Goal: Task Accomplishment & Management: Complete application form

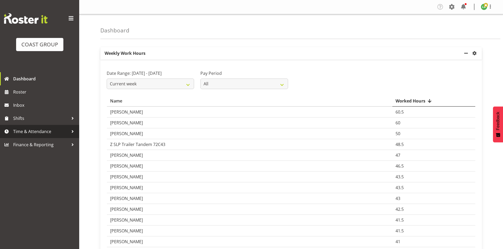
click at [34, 129] on span "Time & Attendance" at bounding box center [40, 132] width 55 height 8
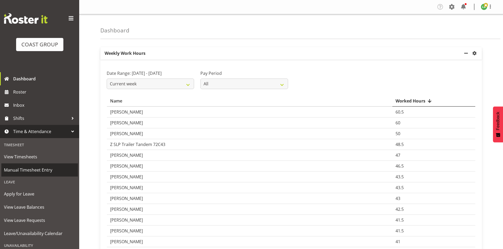
click at [21, 171] on span "Manual Timesheet Entry" at bounding box center [39, 170] width 71 height 8
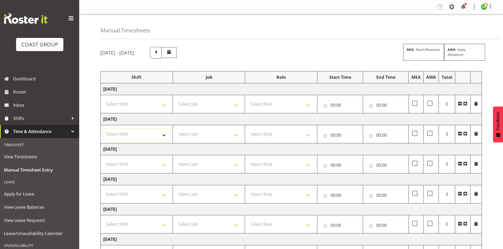
click at [162, 135] on select "Select Shift AUG 25 Break Beervana @ Stadium AUG 25 Break Building Nations @ Ta…" at bounding box center [136, 134] width 67 height 11
select select "1464"
click at [103, 129] on select "Select Shift AUG 25 Break Beervana @ Stadium AUG 25 Break Building Nations @ Ta…" at bounding box center [136, 134] width 67 height 11
click at [235, 135] on select "Select Job 1 Carlton Events 1 Carlton Hamilton 1 Carlton Wellington 1 EHS WAREH…" at bounding box center [208, 134] width 67 height 11
select select "9584"
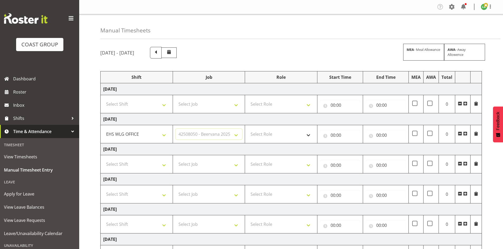
click at [175, 129] on select "Select Job 1 Carlton Events 1 Carlton Hamilton 1 Carlton Wellington 1 EHS WAREH…" at bounding box center [208, 134] width 67 height 11
click at [163, 132] on select "AUG 25 Break Beervana @ Stadium AUG 25 Break Building Nations @ Takina L1 5pm A…" at bounding box center [136, 134] width 67 height 11
click at [284, 134] on select "Select Role EHS WLG OPS ACCOUNT MANAGER" at bounding box center [281, 134] width 67 height 11
click at [165, 135] on select "AUG 25 Break Beervana @ Stadium AUG 25 Break Building Nations @ Takina L1 5pm A…" at bounding box center [136, 134] width 67 height 11
select select "1464"
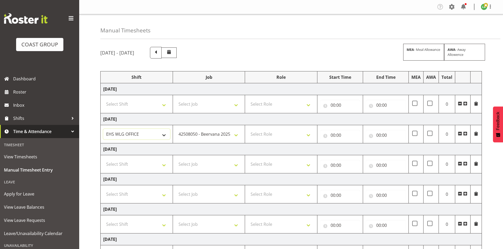
click at [103, 129] on select "AUG 25 Break Beervana @ Stadium AUG 25 Break Building Nations @ Takina L1 5pm A…" at bounding box center [136, 134] width 67 height 11
click at [169, 133] on select "AUG 25 Break Beervana @ Stadium AUG 25 Break Building Nations @ Takina L1 5pm A…" at bounding box center [136, 134] width 67 height 11
click at [166, 133] on select "AUG 25 Break Beervana @ Stadium AUG 25 Break Building Nations @ Takina L1 5pm A…" at bounding box center [136, 134] width 67 height 11
click at [310, 133] on select "Select Role EHS WLG OPS ACCOUNT MANAGER" at bounding box center [281, 134] width 67 height 11
select select "197"
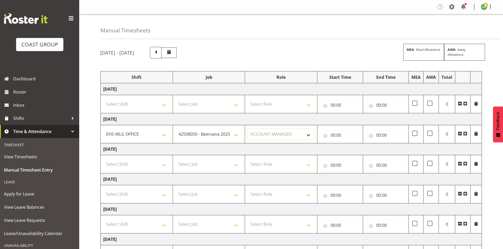
click at [248, 129] on select "Select Role EHS WLG OPS ACCOUNT MANAGER" at bounding box center [281, 134] width 67 height 11
click at [333, 136] on input "00:00" at bounding box center [340, 135] width 40 height 11
click at [355, 149] on select "00 01 02 03 04 05 06 07 08 09 10 11 12 13 14 15 16 17 18 19 20 21 22 23" at bounding box center [356, 149] width 12 height 11
select select "7"
click at [350, 144] on select "00 01 02 03 04 05 06 07 08 09 10 11 12 13 14 15 16 17 18 19 20 21 22 23" at bounding box center [356, 149] width 12 height 11
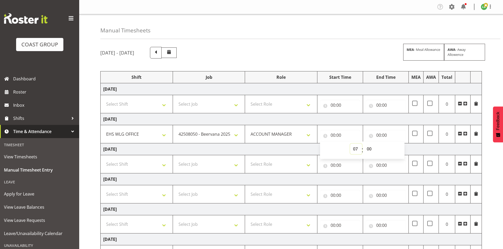
type input "07:00"
click at [370, 148] on select "00 01 02 03 04 05 06 07 08 09 10 11 12 13 14 15 16 17 18 19 20 21 22 23 24 25 2…" at bounding box center [370, 149] width 12 height 11
select select "30"
click at [364, 144] on select "00 01 02 03 04 05 06 07 08 09 10 11 12 13 14 15 16 17 18 19 20 21 22 23 24 25 2…" at bounding box center [370, 149] width 12 height 11
type input "07:30"
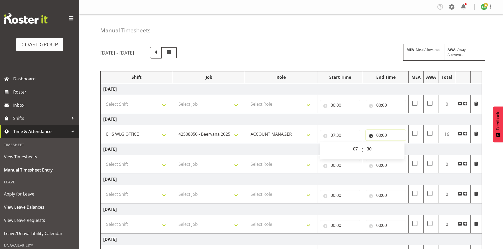
click at [379, 134] on input "00:00" at bounding box center [386, 135] width 40 height 11
click at [398, 148] on select "00 01 02 03 04 05 06 07 08 09 10 11 12 13 14 15 16 17 18 19 20 21 22 23" at bounding box center [402, 149] width 12 height 11
select select "18"
click at [396, 144] on select "00 01 02 03 04 05 06 07 08 09 10 11 12 13 14 15 16 17 18 19 20 21 22 23" at bounding box center [402, 149] width 12 height 11
type input "18:00"
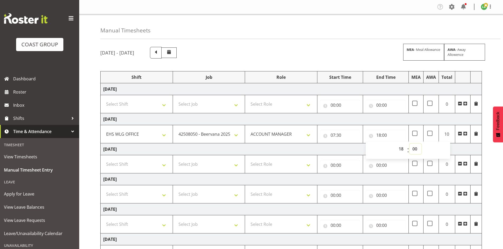
click at [413, 150] on select "00 01 02 03 04 05 06 07 08 09 10 11 12 13 14 15 16 17 18 19 20 21 22 23 24 25 2…" at bounding box center [415, 149] width 12 height 11
select select "30"
click at [409, 144] on select "00 01 02 03 04 05 06 07 08 09 10 11 12 13 14 15 16 17 18 19 20 21 22 23 24 25 2…" at bounding box center [415, 149] width 12 height 11
type input "18:30"
click at [320, 150] on td "Friday 22nd August 2025" at bounding box center [291, 150] width 381 height 12
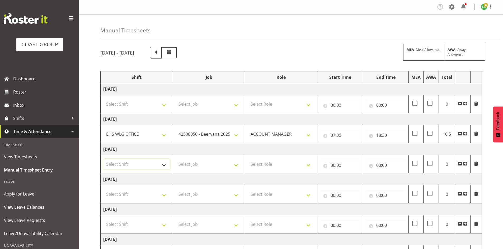
click at [163, 164] on select "Select Shift AUG 25 Break Beervana @ Stadium AUG 25 Break Building Nations @ Ta…" at bounding box center [136, 164] width 67 height 11
select select "1464"
drag, startPoint x: 173, startPoint y: 169, endPoint x: 176, endPoint y: 170, distance: 3.2
click at [173, 169] on td "Select Job 1 Carlton Events 1 Carlton Hamilton 1 Carlton Wellington 1 EHS WAREH…" at bounding box center [209, 164] width 72 height 18
click at [237, 165] on select "Select Job 1 Carlton Events 1 Carlton Hamilton 1 Carlton Wellington 1 EHS WAREH…" at bounding box center [208, 164] width 67 height 11
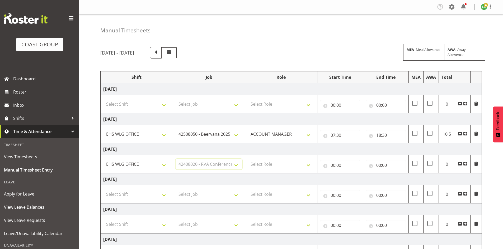
click at [175, 159] on select "Select Job 1 Carlton Events 1 Carlton Hamilton 1 Carlton Wellington 1 EHS WAREH…" at bounding box center [208, 164] width 67 height 11
click at [375, 2] on div "Tasks Jobs Employees Profile Log Out" at bounding box center [291, 7] width 424 height 14
click at [238, 164] on select "1 Carlton Events 1 Carlton Hamilton 1 Carlton Wellington 1 EHS WAREHOUSE/OFFICE…" at bounding box center [208, 164] width 67 height 11
click at [348, 172] on td "00:00 00 01 02 03 04 05 06 07 08 09 10 11 12 13 14 15 16 17 18 19 20 21 22 23 :…" at bounding box center [340, 164] width 46 height 18
click at [235, 165] on select "1 Carlton Events 1 Carlton Hamilton 1 Carlton Wellington 1 EHS WAREHOUSE/OFFICE…" at bounding box center [208, 164] width 67 height 11
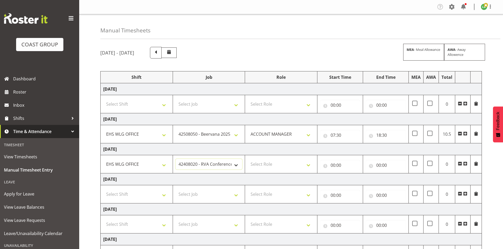
select select "9690"
click at [175, 159] on select "1 Carlton Events 1 Carlton Hamilton 1 Carlton Wellington 1 EHS WAREHOUSE/OFFICE…" at bounding box center [208, 164] width 67 height 11
click at [308, 164] on select "Select Role EHS WLG OPS ACCOUNT MANAGER" at bounding box center [281, 164] width 67 height 11
select select "197"
click at [248, 159] on select "Select Role EHS WLG OPS ACCOUNT MANAGER" at bounding box center [281, 164] width 67 height 11
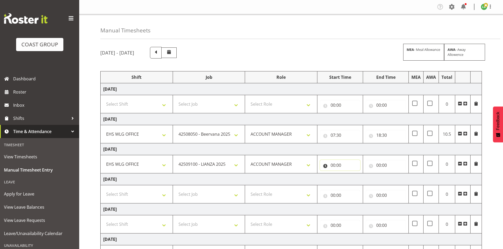
click at [331, 164] on input "00:00" at bounding box center [340, 165] width 40 height 11
click at [355, 178] on select "00 01 02 03 04 05 06 07 08 09 10 11 12 13 14 15 16 17 18 19 20 21 22 23" at bounding box center [356, 179] width 12 height 11
select select "7"
click at [350, 174] on select "00 01 02 03 04 05 06 07 08 09 10 11 12 13 14 15 16 17 18 19 20 21 22 23" at bounding box center [356, 179] width 12 height 11
type input "07:00"
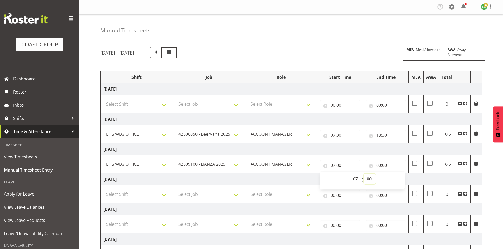
click at [367, 179] on select "00 01 02 03 04 05 06 07 08 09 10 11 12 13 14 15 16 17 18 19 20 21 22 23 24 25 2…" at bounding box center [370, 179] width 12 height 11
select select "30"
click at [364, 174] on select "00 01 02 03 04 05 06 07 08 09 10 11 12 13 14 15 16 17 18 19 20 21 22 23 24 25 2…" at bounding box center [370, 179] width 12 height 11
type input "07:30"
click at [378, 164] on input "00:00" at bounding box center [386, 165] width 40 height 11
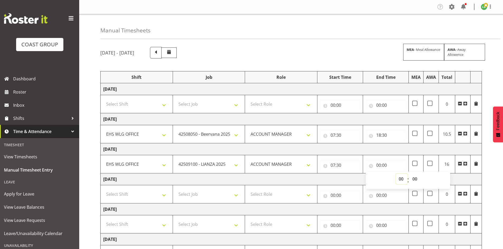
click at [400, 178] on select "00 01 02 03 04 05 06 07 08 09 10 11 12 13 14 15 16 17 18 19 20 21 22 23" at bounding box center [402, 179] width 12 height 11
select select "9"
click at [396, 174] on select "00 01 02 03 04 05 06 07 08 09 10 11 12 13 14 15 16 17 18 19 20 21 22 23" at bounding box center [402, 179] width 12 height 11
type input "09:00"
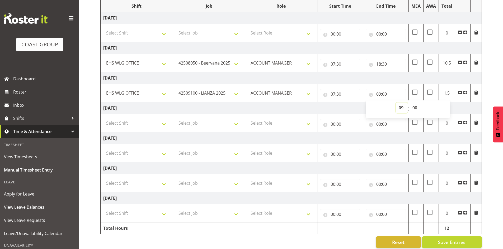
scroll to position [78, 0]
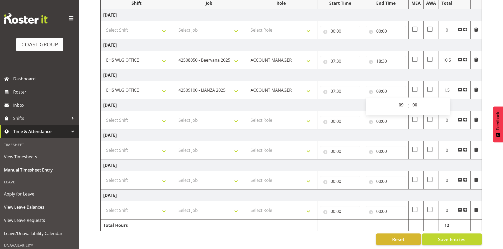
click at [467, 88] on span at bounding box center [465, 90] width 4 height 4
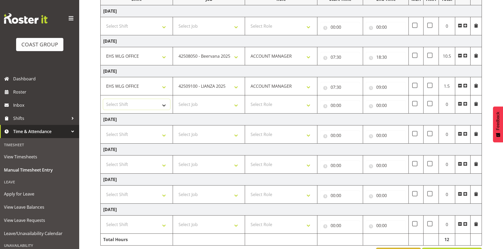
click at [164, 105] on select "Select Shift AUG 25 Break Beervana @ Stadium AUG 25 Break Building Nations @ Ta…" at bounding box center [136, 104] width 67 height 11
select select "1464"
click at [166, 105] on select "Select Shift AUG 25 Break Beervana @ Stadium AUG 25 Break Building Nations @ Ta…" at bounding box center [136, 104] width 67 height 11
click at [238, 105] on select "Select Job 1 Carlton Events 1 Carlton Hamilton 1 Carlton Wellington 1 EHS WAREH…" at bounding box center [208, 104] width 67 height 11
select select "10144"
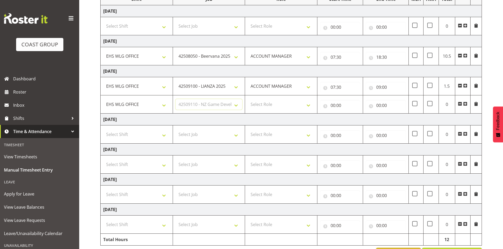
click at [175, 99] on select "Select Job 1 Carlton Events 1 Carlton Hamilton 1 Carlton Wellington 1 EHS WAREH…" at bounding box center [208, 104] width 67 height 11
click at [309, 105] on select "Select Role EHS WLG OPS ACCOUNT MANAGER" at bounding box center [281, 104] width 67 height 11
select select "197"
click at [248, 99] on select "Select Role EHS WLG OPS ACCOUNT MANAGER" at bounding box center [281, 104] width 67 height 11
click at [332, 104] on input "00:00" at bounding box center [340, 105] width 40 height 11
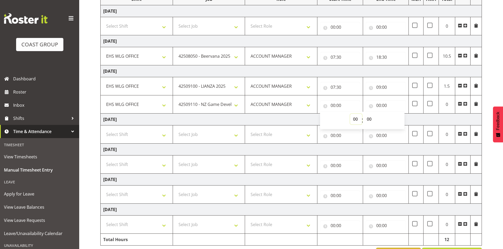
click at [356, 118] on select "00 01 02 03 04 05 06 07 08 09 10 11 12 13 14 15 16 17 18 19 20 21 22 23" at bounding box center [356, 119] width 12 height 11
select select "9"
click at [350, 114] on select "00 01 02 03 04 05 06 07 08 09 10 11 12 13 14 15 16 17 18 19 20 21 22 23" at bounding box center [356, 119] width 12 height 11
type input "09:00"
click at [379, 104] on input "00:00" at bounding box center [386, 105] width 40 height 11
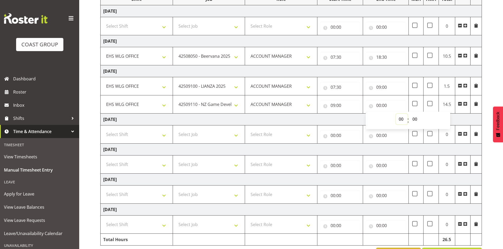
click at [398, 118] on select "00 01 02 03 04 05 06 07 08 09 10 11 12 13 14 15 16 17 18 19 20 21 22 23" at bounding box center [402, 119] width 12 height 11
select select "10"
click at [396, 114] on select "00 01 02 03 04 05 06 07 08 09 10 11 12 13 14 15 16 17 18 19 20 21 22 23" at bounding box center [402, 119] width 12 height 11
type input "10:00"
click at [465, 102] on span at bounding box center [465, 104] width 4 height 4
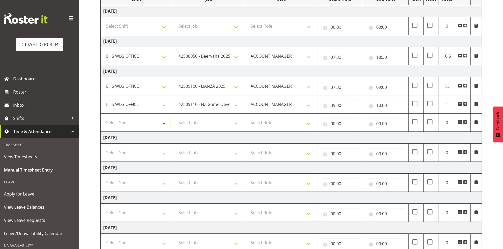
click at [168, 122] on select "Select Shift AUG 25 Break Beervana @ Stadium AUG 25 Break Building Nations @ Ta…" at bounding box center [136, 122] width 67 height 11
select select "1464"
click at [168, 123] on select "Select Shift AUG 25 Break Beervana @ Stadium AUG 25 Break Building Nations @ Ta…" at bounding box center [136, 122] width 67 height 11
click at [237, 122] on select "Select Job 1 Carlton Events 1 Carlton Hamilton 1 Carlton Wellington 1 EHS WAREH…" at bounding box center [208, 122] width 67 height 11
select select "10172"
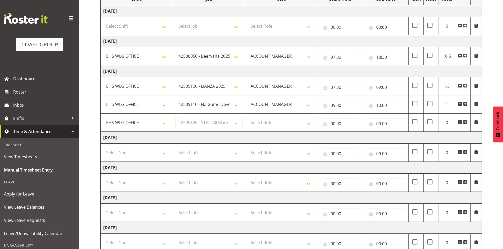
click at [175, 117] on select "Select Job 1 Carlton Events 1 Carlton Hamilton 1 Carlton Wellington 1 EHS WAREH…" at bounding box center [208, 122] width 67 height 11
click at [310, 122] on select "Select Role EHS WLG OPS ACCOUNT MANAGER" at bounding box center [281, 122] width 67 height 11
select select "197"
click at [248, 117] on select "Select Role EHS WLG OPS ACCOUNT MANAGER" at bounding box center [281, 122] width 67 height 11
click at [334, 121] on input "00:00" at bounding box center [340, 123] width 40 height 11
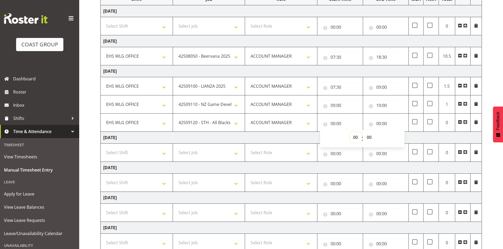
click at [357, 137] on select "00 01 02 03 04 05 06 07 08 09 10 11 12 13 14 15 16 17 18 19 20 21 22 23" at bounding box center [356, 137] width 12 height 11
select select "10"
click at [350, 132] on select "00 01 02 03 04 05 06 07 08 09 10 11 12 13 14 15 16 17 18 19 20 21 22 23" at bounding box center [356, 137] width 12 height 11
type input "10:00"
click at [378, 122] on input "00:00" at bounding box center [386, 123] width 40 height 11
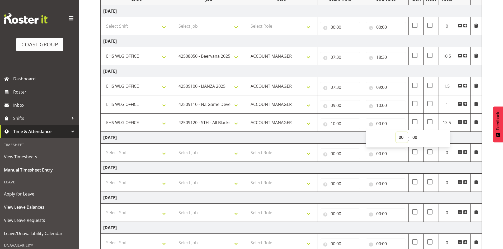
click at [401, 137] on select "00 01 02 03 04 05 06 07 08 09 10 11 12 13 14 15 16 17 18 19 20 21 22 23" at bounding box center [402, 137] width 12 height 11
select select "13"
click at [396, 132] on select "00 01 02 03 04 05 06 07 08 09 10 11 12 13 14 15 16 17 18 19 20 21 22 23" at bounding box center [402, 137] width 12 height 11
type input "13:00"
click at [465, 120] on span at bounding box center [465, 122] width 4 height 4
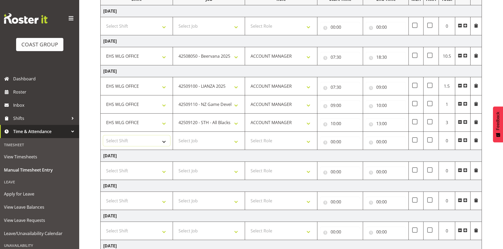
click at [159, 139] on select "Select Shift AUG 25 Break Beervana @ Stadium AUG 25 Break Building Nations @ Ta…" at bounding box center [136, 141] width 67 height 11
select select "1464"
drag, startPoint x: 158, startPoint y: 140, endPoint x: 166, endPoint y: 142, distance: 7.7
click at [158, 140] on select "AUG 25 Break Beervana @ Stadium AUG 25 Break Building Nations @ Takina L1 5pm A…" at bounding box center [136, 141] width 67 height 11
drag, startPoint x: 236, startPoint y: 141, endPoint x: 236, endPoint y: 136, distance: 4.8
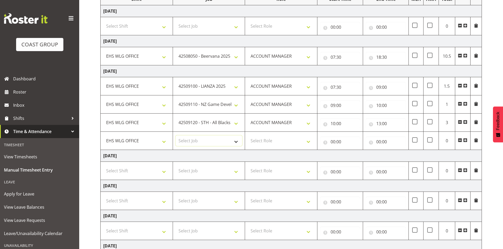
click at [236, 141] on select "Select Job 1 Carlton Events 1 Carlton Hamilton 1 Carlton Wellington 1 EHS WAREH…" at bounding box center [208, 141] width 67 height 11
select select "8677"
click at [175, 136] on select "Select Job 1 Carlton Events 1 Carlton Hamilton 1 Carlton Wellington 1 EHS WAREH…" at bounding box center [208, 141] width 67 height 11
click at [306, 141] on select "Select Role EHS WLG OPS ACCOUNT MANAGER" at bounding box center [281, 141] width 67 height 11
select select "197"
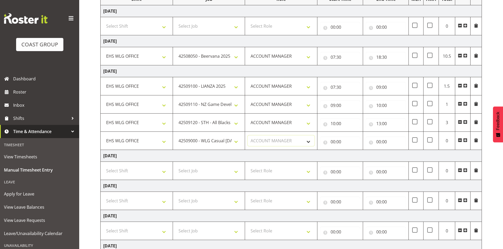
click at [248, 136] on select "Select Role EHS WLG OPS ACCOUNT MANAGER" at bounding box center [281, 141] width 67 height 11
drag, startPoint x: 330, startPoint y: 142, endPoint x: 337, endPoint y: 146, distance: 7.6
click at [331, 142] on input "00:00" at bounding box center [340, 142] width 40 height 11
click at [353, 155] on select "00 01 02 03 04 05 06 07 08 09 10 11 12 13 14 15 16 17 18 19 20 21 22 23" at bounding box center [356, 155] width 12 height 11
select select "13"
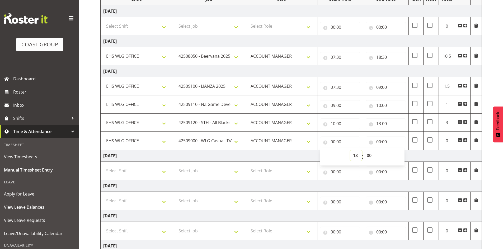
click at [350, 150] on select "00 01 02 03 04 05 06 07 08 09 10 11 12 13 14 15 16 17 18 19 20 21 22 23" at bounding box center [356, 155] width 12 height 11
type input "13:00"
click at [377, 140] on input "00:00" at bounding box center [386, 142] width 40 height 11
click at [402, 156] on select "00 01 02 03 04 05 06 07 08 09 10 11 12 13 14 15 16 17 18 19 20 21 22 23" at bounding box center [402, 155] width 12 height 11
select select "14"
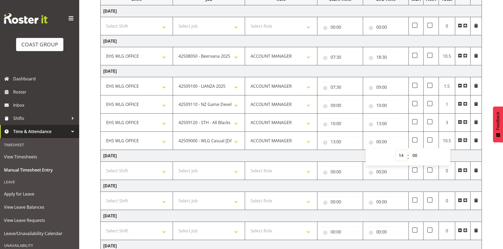
click at [396, 150] on select "00 01 02 03 04 05 06 07 08 09 10 11 12 13 14 15 16 17 18 19 20 21 22 23" at bounding box center [402, 155] width 12 height 11
type input "14:00"
click at [465, 140] on span at bounding box center [465, 140] width 4 height 4
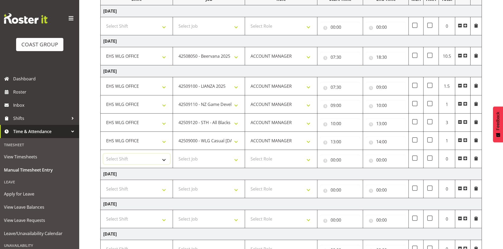
click at [165, 160] on select "Select Shift AUG 25 Break Beervana @ Stadium AUG 25 Break Building Nations @ Ta…" at bounding box center [136, 159] width 67 height 11
select select "1464"
click at [103, 154] on select "Select Shift AUG 25 Break Beervana @ Stadium AUG 25 Break Building Nations @ Ta…" at bounding box center [136, 159] width 67 height 11
click at [238, 159] on select "Select Job 1 Carlton Events 1 Carlton Hamilton 1 Carlton Wellington 1 EHS WAREH…" at bounding box center [208, 159] width 67 height 11
select select "69"
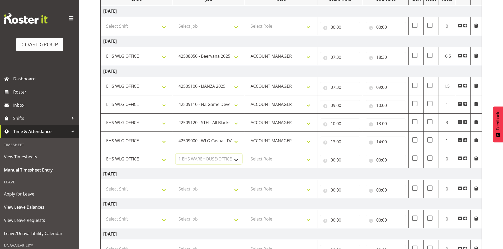
click at [175, 154] on select "Select Job 1 Carlton Events 1 Carlton Hamilton 1 Carlton Wellington 1 EHS WAREH…" at bounding box center [208, 159] width 67 height 11
drag, startPoint x: 309, startPoint y: 159, endPoint x: 308, endPoint y: 162, distance: 3.3
click at [309, 160] on select "Select Role EHS WLG OPS ACCOUNT MANAGER" at bounding box center [281, 159] width 67 height 11
select select "197"
click at [248, 154] on select "Select Role EHS WLG OPS ACCOUNT MANAGER" at bounding box center [281, 159] width 67 height 11
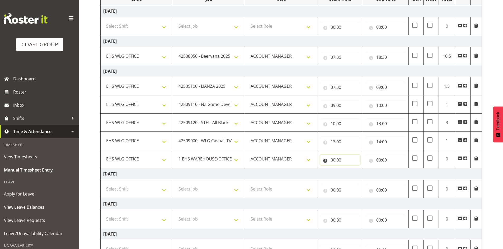
click at [328, 159] on input "00:00" at bounding box center [340, 160] width 40 height 11
click at [355, 172] on select "00 01 02 03 04 05 06 07 08 09 10 11 12 13 14 15 16 17 18 19 20 21 22 23" at bounding box center [356, 174] width 12 height 11
select select "14"
click at [350, 169] on select "00 01 02 03 04 05 06 07 08 09 10 11 12 13 14 15 16 17 18 19 20 21 22 23" at bounding box center [356, 174] width 12 height 11
type input "14:00"
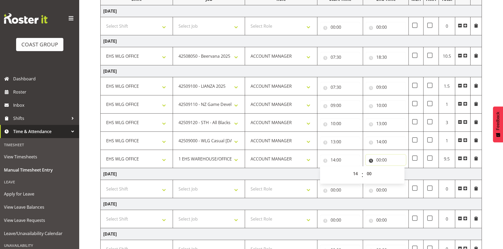
click at [379, 161] on input "00:00" at bounding box center [386, 160] width 40 height 11
click at [400, 173] on select "00 01 02 03 04 05 06 07 08 09 10 11 12 13 14 15 16 17 18 19 20 21 22 23" at bounding box center [402, 174] width 12 height 11
select select "16"
click at [396, 169] on select "00 01 02 03 04 05 06 07 08 09 10 11 12 13 14 15 16 17 18 19 20 21 22 23" at bounding box center [402, 174] width 12 height 11
type input "16:00"
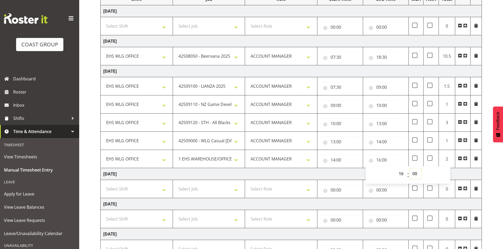
click at [417, 174] on select "00 01 02 03 04 05 06 07 08 09 10 11 12 13 14 15 16 17 18 19 20 21 22 23 24 25 2…" at bounding box center [415, 174] width 12 height 11
select select "30"
click at [409, 169] on select "00 01 02 03 04 05 06 07 08 09 10 11 12 13 14 15 16 17 18 19 20 21 22 23 24 25 2…" at bounding box center [415, 174] width 12 height 11
type input "16:30"
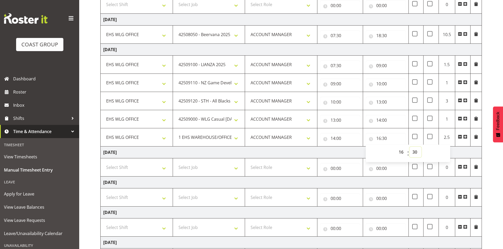
scroll to position [151, 0]
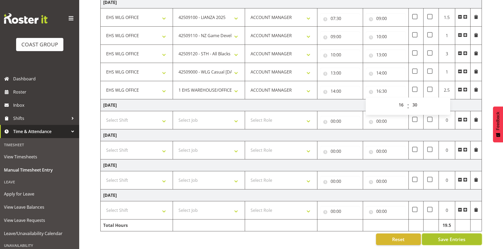
click at [452, 234] on button "Save Entries" at bounding box center [452, 240] width 60 height 12
click at [451, 236] on span "Save Entries" at bounding box center [451, 239] width 27 height 7
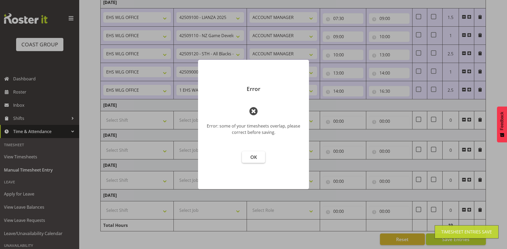
click at [259, 156] on button "OK" at bounding box center [253, 157] width 23 height 12
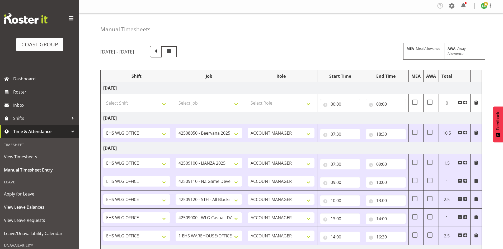
scroll to position [0, 0]
click at [165, 104] on select "Select Shift AUG 25 Break Beervana @ Stadium AUG 25 Break Building Nations @ Ta…" at bounding box center [136, 104] width 67 height 11
select select "1464"
click at [164, 106] on select "Select Shift AUG 25 Break Beervana @ Stadium AUG 25 Break Building Nations @ Ta…" at bounding box center [136, 104] width 67 height 11
click at [236, 104] on select "Select Job 1 Carlton Events 1 Carlton Hamilton 1 Carlton Wellington 1 EHS WAREH…" at bounding box center [208, 104] width 67 height 11
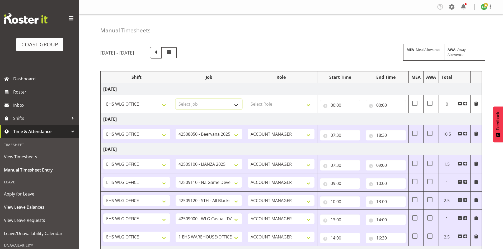
select select "8309"
click at [175, 99] on select "Select Job 1 Carlton Events 1 Carlton Hamilton 1 Carlton Wellington 1 EHS WAREH…" at bounding box center [208, 104] width 67 height 11
click at [312, 103] on select "Select Role EHS WLG OPS ACCOUNT MANAGER" at bounding box center [281, 104] width 67 height 11
select select "197"
click at [248, 99] on select "Select Role EHS WLG OPS ACCOUNT MANAGER" at bounding box center [281, 104] width 67 height 11
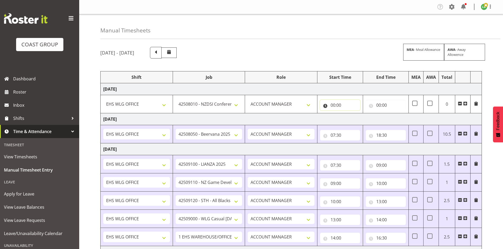
click at [334, 104] on input "00:00" at bounding box center [340, 105] width 40 height 11
click at [356, 119] on select "00 01 02 03 04 05 06 07 08 09 10 11 12 13 14 15 16 17 18 19 20 21 22 23" at bounding box center [356, 119] width 12 height 11
select select "7"
click at [350, 114] on select "00 01 02 03 04 05 06 07 08 09 10 11 12 13 14 15 16 17 18 19 20 21 22 23" at bounding box center [356, 119] width 12 height 11
type input "07:00"
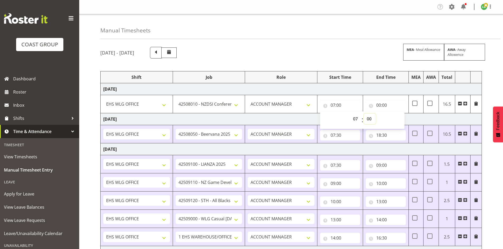
click at [366, 117] on select "00 01 02 03 04 05 06 07 08 09 10 11 12 13 14 15 16 17 18 19 20 21 22 23 24 25 2…" at bounding box center [370, 119] width 12 height 11
click at [399, 105] on input "00:00" at bounding box center [386, 105] width 40 height 11
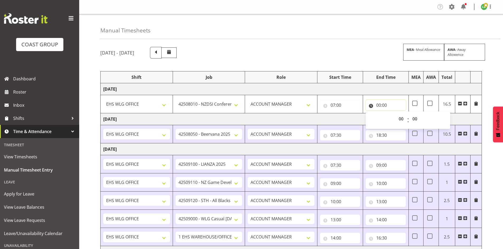
click at [379, 104] on input "00:00" at bounding box center [386, 105] width 40 height 11
drag, startPoint x: 383, startPoint y: 105, endPoint x: 381, endPoint y: 104, distance: 2.8
click at [382, 105] on input "00:00" at bounding box center [386, 105] width 40 height 11
click at [402, 119] on select "00 01 02 03 04 05 06 07 08 09 10 11 12 13 14 15 16 17 18 19 20 21 22 23" at bounding box center [402, 119] width 12 height 11
select select "15"
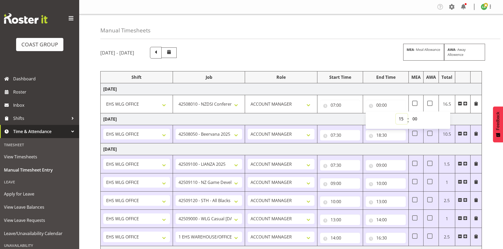
click at [396, 114] on select "00 01 02 03 04 05 06 07 08 09 10 11 12 13 14 15 16 17 18 19 20 21 22 23" at bounding box center [402, 119] width 12 height 11
type input "15:00"
drag, startPoint x: 464, startPoint y: 104, endPoint x: 349, endPoint y: 105, distance: 114.8
click at [464, 104] on span at bounding box center [465, 104] width 4 height 4
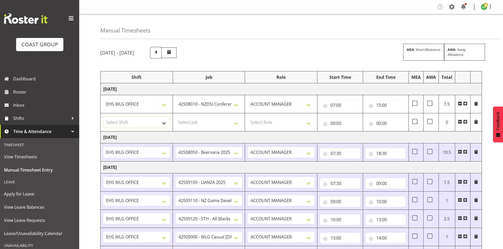
click at [166, 122] on select "Select Shift AUG 25 Break Beervana @ Stadium AUG 25 Break Building Nations @ Ta…" at bounding box center [136, 122] width 67 height 11
select select "1464"
click at [166, 123] on select "AUG 25 Break Beervana @ Stadium AUG 25 Break Building Nations @ Takina L1 5pm A…" at bounding box center [136, 122] width 67 height 11
click at [238, 122] on select "Select Job 1 Carlton Events 1 Carlton Hamilton 1 Carlton Wellington 1 EHS WAREH…" at bounding box center [208, 122] width 67 height 11
select select "69"
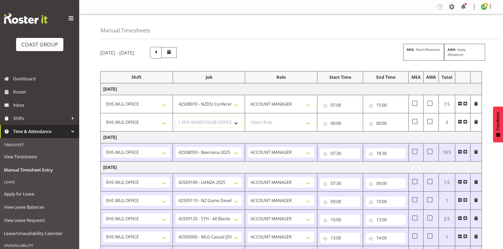
click at [175, 117] on select "Select Job 1 Carlton Events 1 Carlton Hamilton 1 Carlton Wellington 1 EHS WAREH…" at bounding box center [208, 122] width 67 height 11
click at [311, 121] on select "Select Role EHS WLG OPS ACCOUNT MANAGER" at bounding box center [281, 122] width 67 height 11
select select "197"
click at [248, 117] on select "Select Role EHS WLG OPS ACCOUNT MANAGER" at bounding box center [281, 122] width 67 height 11
click at [333, 121] on input "00:00" at bounding box center [340, 123] width 40 height 11
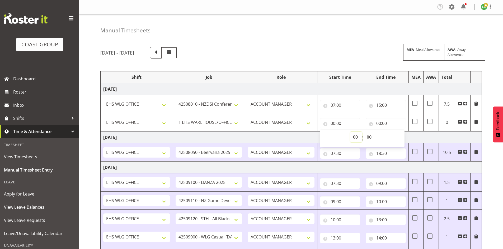
click at [355, 136] on select "00 01 02 03 04 05 06 07 08 09 10 11 12 13 14 15 16 17 18 19 20 21 22 23" at bounding box center [356, 137] width 12 height 11
select select "15"
click at [350, 132] on select "00 01 02 03 04 05 06 07 08 09 10 11 12 13 14 15 16 17 18 19 20 21 22 23" at bounding box center [356, 137] width 12 height 11
type input "15:00"
click at [380, 123] on input "00:00" at bounding box center [386, 123] width 40 height 11
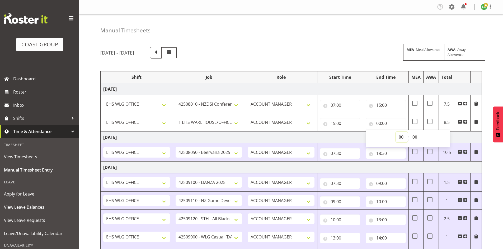
click at [402, 135] on select "00 01 02 03 04 05 06 07 08 09 10 11 12 13 14 15 16 17 18 19 20 21 22 23" at bounding box center [402, 137] width 12 height 11
select select "18"
click at [396, 132] on select "00 01 02 03 04 05 06 07 08 09 10 11 12 13 14 15 16 17 18 19 20 21 22 23" at bounding box center [402, 137] width 12 height 11
type input "18:00"
click at [402, 137] on select "00 01 02 03 04 05 06 07 08 09 10 11 12 13 14 15 16 17 18 19 20 21 22 23" at bounding box center [402, 137] width 12 height 11
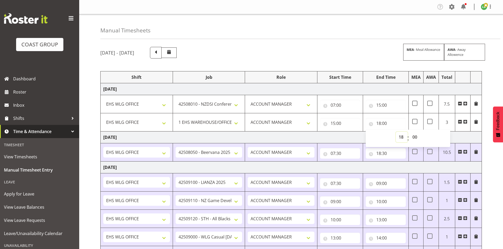
select select "17"
click at [396, 132] on select "00 01 02 03 04 05 06 07 08 09 10 11 12 13 14 15 16 17 18 19 20 21 22 23" at bounding box center [402, 137] width 12 height 11
type input "17:00"
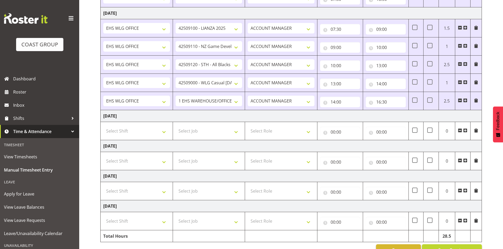
scroll to position [169, 0]
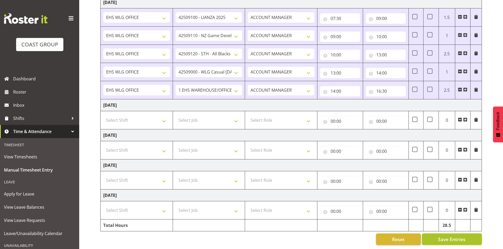
click at [463, 236] on span "Save Entries" at bounding box center [451, 239] width 27 height 7
click at [455, 236] on div "Timesheet Entries Save" at bounding box center [462, 232] width 64 height 13
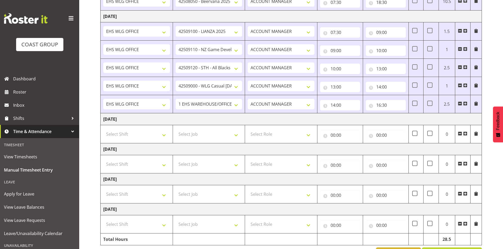
scroll to position [153, 0]
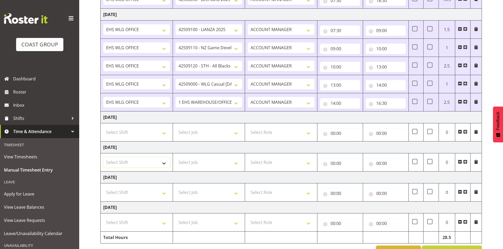
click at [164, 163] on select "Select Shift AUG 25 Break Beervana @ Stadium AUG 25 Break Building Nations @ Ta…" at bounding box center [136, 162] width 67 height 11
select select "1464"
click at [103, 157] on select "Select Shift AUG 25 Break Beervana @ Stadium AUG 25 Break Building Nations @ Ta…" at bounding box center [136, 162] width 67 height 11
click at [237, 163] on select "Select Job 1 Carlton Events 1 Carlton Hamilton 1 Carlton Wellington 1 EHS WAREH…" at bounding box center [208, 162] width 67 height 11
select select "9690"
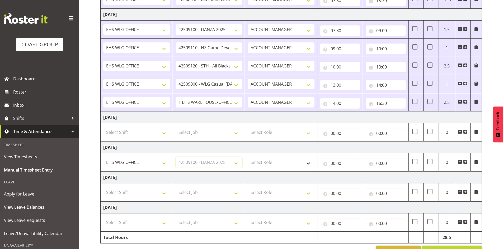
click at [175, 157] on select "Select Job 1 Carlton Events 1 Carlton Hamilton 1 Carlton Wellington 1 EHS WAREH…" at bounding box center [208, 162] width 67 height 11
click at [308, 162] on select "Select Role EHS WLG OPS ACCOUNT MANAGER" at bounding box center [281, 162] width 67 height 11
select select "197"
click at [248, 157] on select "Select Role EHS WLG OPS ACCOUNT MANAGER" at bounding box center [281, 162] width 67 height 11
click at [332, 163] on input "00:00" at bounding box center [340, 163] width 40 height 11
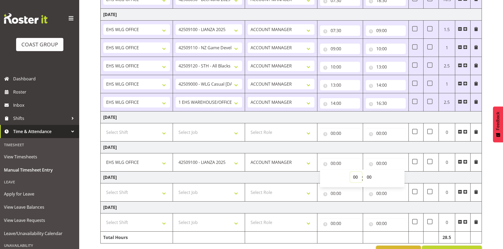
click at [355, 175] on select "00 01 02 03 04 05 06 07 08 09 10 11 12 13 14 15 16 17 18 19 20 21 22 23" at bounding box center [356, 177] width 12 height 11
select select "10"
click at [350, 172] on select "00 01 02 03 04 05 06 07 08 09 10 11 12 13 14 15 16 17 18 19 20 21 22 23" at bounding box center [356, 177] width 12 height 11
type input "10:00"
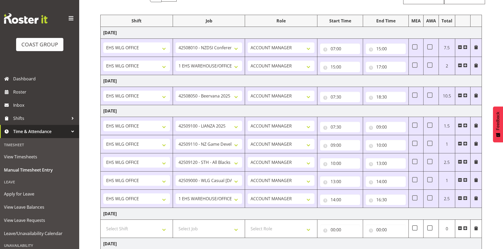
scroll to position [56, 0]
click at [384, 98] on input "18:30" at bounding box center [386, 97] width 40 height 11
click at [383, 68] on input "17:00" at bounding box center [386, 67] width 40 height 11
click at [416, 80] on select "00 01 02 03 04 05 06 07 08 09 10 11 12 13 14 15 16 17 18 19 20 21 22 23 24 25 2…" at bounding box center [415, 81] width 12 height 11
select select "15"
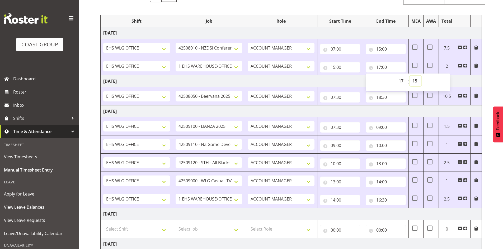
click at [409, 76] on select "00 01 02 03 04 05 06 07 08 09 10 11 12 13 14 15 16 17 18 19 20 21 22 23 24 25 2…" at bounding box center [415, 81] width 12 height 11
type input "17:15"
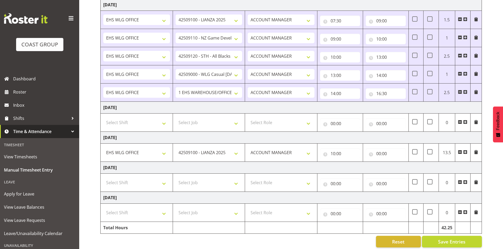
scroll to position [169, 0]
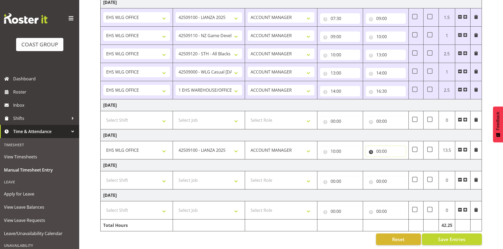
click at [380, 146] on input "00:00" at bounding box center [386, 151] width 40 height 11
click at [401, 160] on select "00 01 02 03 04 05 06 07 08 09 10 11 12 13 14 15 16 17 18 19 20 21 22 23" at bounding box center [402, 165] width 12 height 11
select select "12"
click at [396, 160] on select "00 01 02 03 04 05 06 07 08 09 10 11 12 13 14 15 16 17 18 19 20 21 22 23" at bounding box center [402, 165] width 12 height 11
type input "12:00"
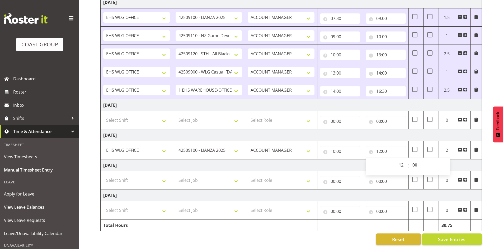
click at [465, 148] on span at bounding box center [465, 150] width 4 height 4
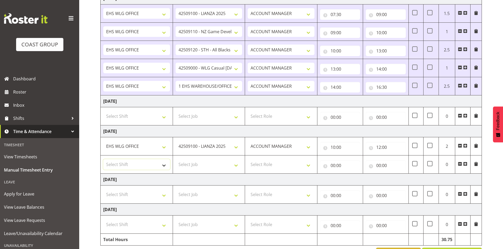
click at [166, 164] on select "Select Shift AUG 25 Break Beervana @ Stadium AUG 25 Break Building Nations @ Ta…" at bounding box center [136, 164] width 67 height 11
select select "1464"
click at [164, 162] on select "Select Shift AUG 25 Break Beervana @ Stadium AUG 25 Break Building Nations @ Ta…" at bounding box center [136, 164] width 67 height 11
click at [235, 166] on select "Select Job 1 Carlton Events 1 Carlton Hamilton 1 Carlton Wellington 1 EHS WAREH…" at bounding box center [208, 164] width 67 height 11
select select "10144"
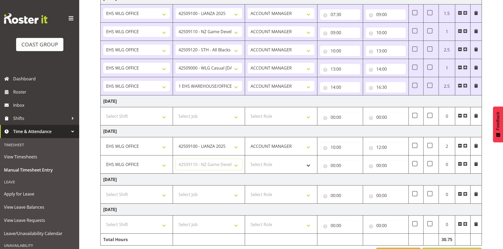
click at [175, 159] on select "Select Job 1 Carlton Events 1 Carlton Hamilton 1 Carlton Wellington 1 EHS WAREH…" at bounding box center [208, 164] width 67 height 11
drag, startPoint x: 307, startPoint y: 164, endPoint x: 308, endPoint y: 170, distance: 5.9
click at [307, 164] on select "Select Role EHS WLG OPS ACCOUNT MANAGER" at bounding box center [281, 164] width 67 height 11
select select "197"
click at [248, 159] on select "Select Role EHS WLG OPS ACCOUNT MANAGER" at bounding box center [281, 164] width 67 height 11
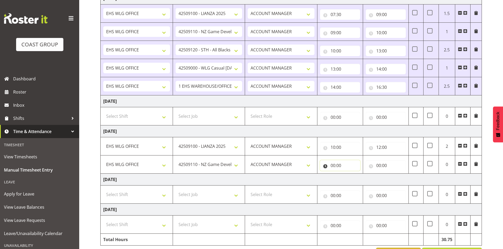
drag, startPoint x: 334, startPoint y: 163, endPoint x: 340, endPoint y: 169, distance: 8.4
click at [334, 164] on input "00:00" at bounding box center [340, 165] width 40 height 11
drag, startPoint x: 354, startPoint y: 178, endPoint x: 354, endPoint y: 174, distance: 3.8
click at [354, 178] on select "00 01 02 03 04 05 06 07 08 09 10 11 12 13 14 15 16 17 18 19 20 21 22 23" at bounding box center [356, 179] width 12 height 11
select select "12"
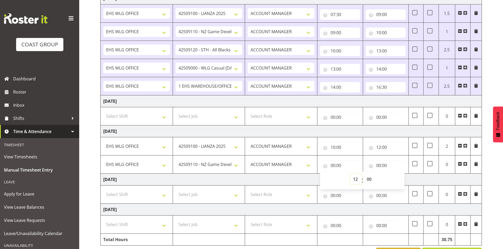
click at [350, 174] on select "00 01 02 03 04 05 06 07 08 09 10 11 12 13 14 15 16 17 18 19 20 21 22 23" at bounding box center [356, 179] width 12 height 11
type input "12:00"
click at [380, 165] on input "00:00" at bounding box center [386, 165] width 40 height 11
click at [399, 180] on select "00 01 02 03 04 05 06 07 08 09 10 11 12 13 14 15 16 17 18 19 20 21 22 23" at bounding box center [402, 179] width 12 height 11
select select "13"
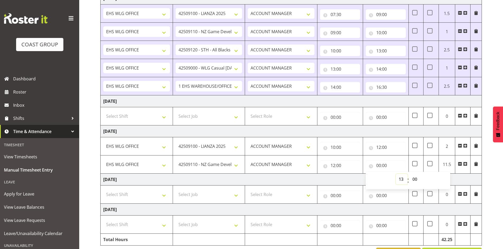
click at [396, 174] on select "00 01 02 03 04 05 06 07 08 09 10 11 12 13 14 15 16 17 18 19 20 21 22 23" at bounding box center [402, 179] width 12 height 11
type input "13:00"
click at [465, 164] on span at bounding box center [465, 164] width 4 height 4
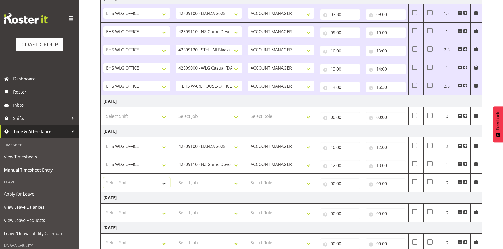
click at [164, 181] on select "Select Shift AUG 25 Break Beervana @ Stadium AUG 25 Break Building Nations @ Ta…" at bounding box center [136, 183] width 67 height 11
select select "1464"
click at [103, 178] on select "Select Shift AUG 25 Break Beervana @ Stadium AUG 25 Break Building Nations @ Ta…" at bounding box center [136, 183] width 67 height 11
click at [236, 183] on select "Select Job 1 Carlton Events 1 Carlton Hamilton 1 Carlton Wellington 1 EHS WAREH…" at bounding box center [208, 183] width 67 height 11
select select "69"
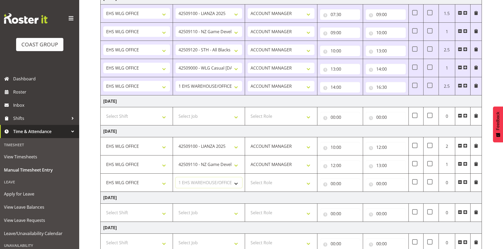
click at [175, 178] on select "Select Job 1 Carlton Events 1 Carlton Hamilton 1 Carlton Wellington 1 EHS WAREH…" at bounding box center [208, 183] width 67 height 11
click at [309, 184] on select "Select Role EHS WLG OPS ACCOUNT MANAGER" at bounding box center [281, 183] width 67 height 11
select select "197"
click at [248, 178] on select "Select Role EHS WLG OPS ACCOUNT MANAGER" at bounding box center [281, 183] width 67 height 11
click at [334, 184] on input "00:00" at bounding box center [340, 184] width 40 height 11
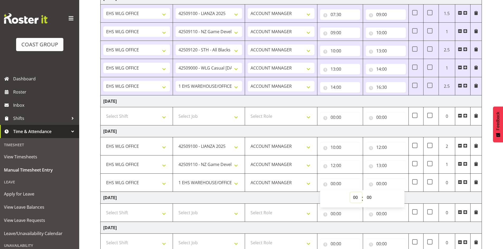
click at [356, 198] on select "00 01 02 03 04 05 06 07 08 09 10 11 12 13 14 15 16 17 18 19 20 21 22 23" at bounding box center [356, 197] width 12 height 11
select select "13"
click at [350, 192] on select "00 01 02 03 04 05 06 07 08 09 10 11 12 13 14 15 16 17 18 19 20 21 22 23" at bounding box center [356, 197] width 12 height 11
type input "13:00"
click at [378, 183] on input "00:00" at bounding box center [386, 184] width 40 height 11
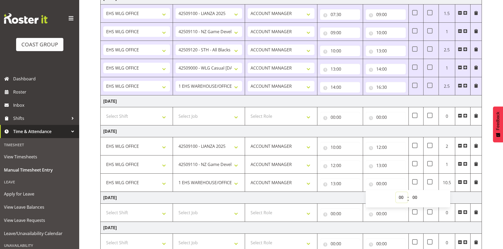
click at [401, 196] on select "00 01 02 03 04 05 06 07 08 09 10 11 12 13 14 15 16 17 18 19 20 21 22 23" at bounding box center [402, 197] width 12 height 11
select select "15"
click at [396, 192] on select "00 01 02 03 04 05 06 07 08 09 10 11 12 13 14 15 16 17 18 19 20 21 22 23" at bounding box center [402, 197] width 12 height 11
type input "15:00"
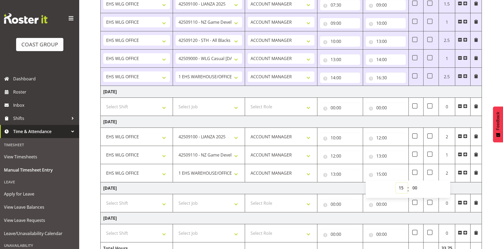
scroll to position [206, 0]
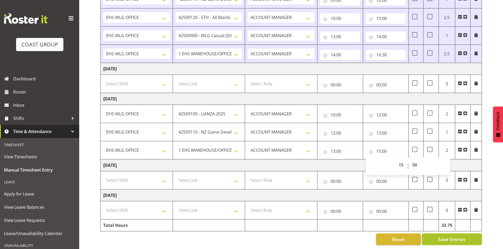
click at [446, 236] on span "Save Entries" at bounding box center [451, 239] width 27 height 7
click at [451, 236] on span "Save Entries" at bounding box center [451, 239] width 27 height 7
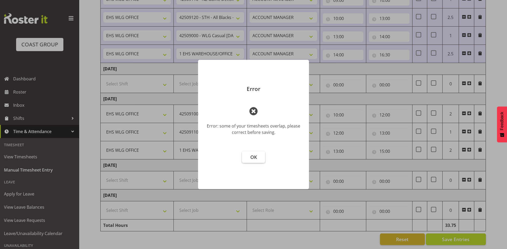
click at [259, 158] on button "OK" at bounding box center [253, 157] width 23 height 12
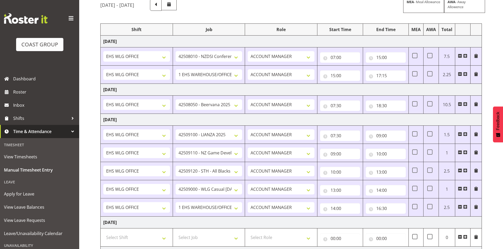
scroll to position [0, 0]
